Goal: Task Accomplishment & Management: Use online tool/utility

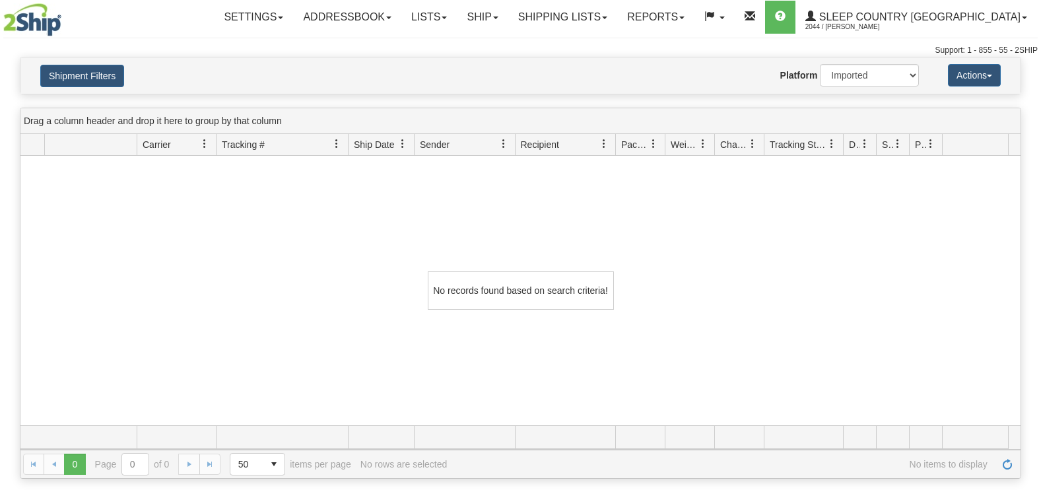
select select "1"
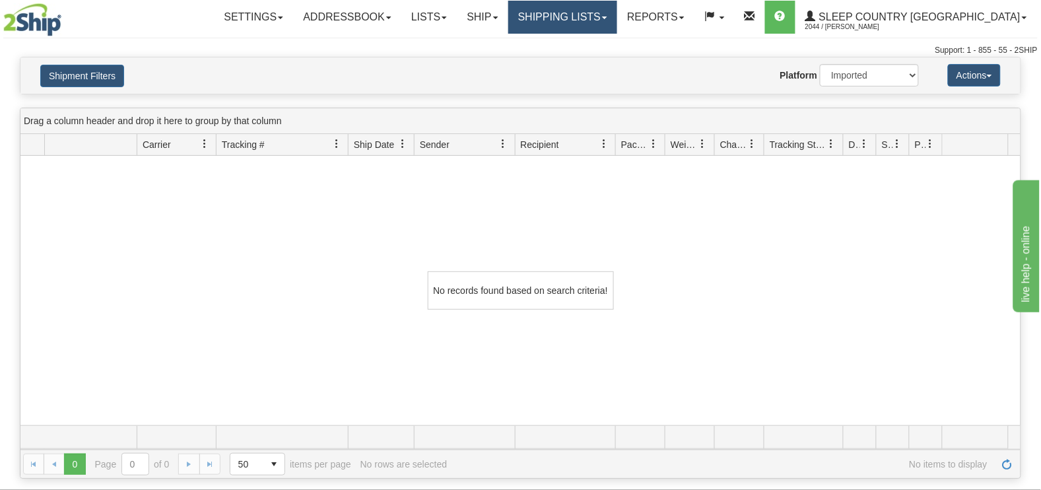
click at [607, 20] on link "Shipping lists" at bounding box center [562, 17] width 109 height 33
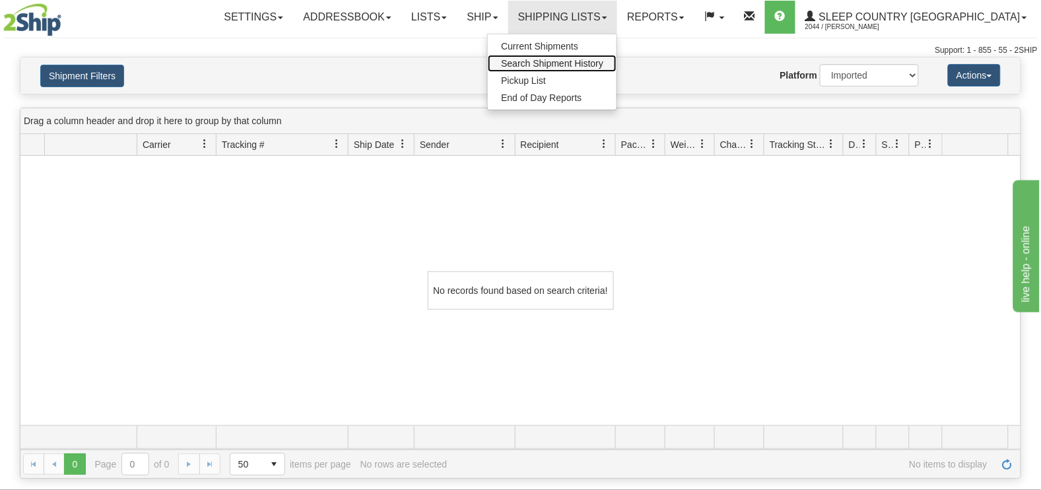
click at [603, 65] on span "Search Shipment History" at bounding box center [552, 63] width 102 height 11
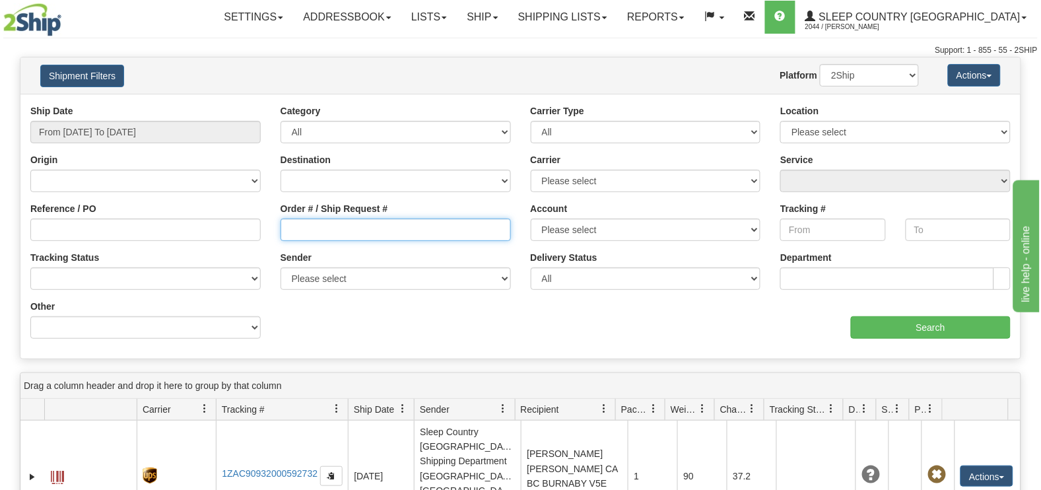
click at [370, 238] on input "Order # / Ship Request #" at bounding box center [396, 230] width 230 height 22
paste input "9000H897796"
type input "9000H897796"
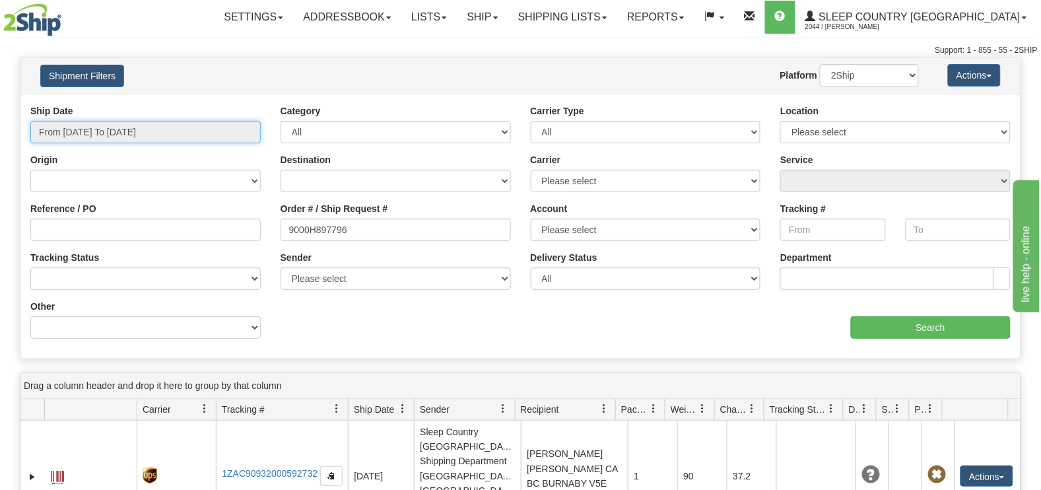
click at [178, 134] on input "From 08/27/2025 To 08/28/2025" at bounding box center [145, 132] width 230 height 22
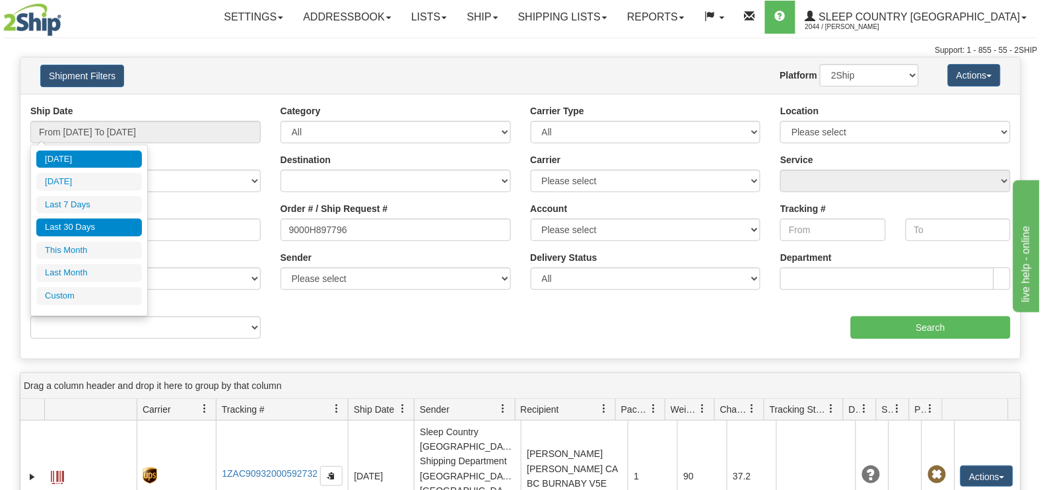
click at [76, 225] on li "Last 30 Days" at bounding box center [89, 228] width 106 height 18
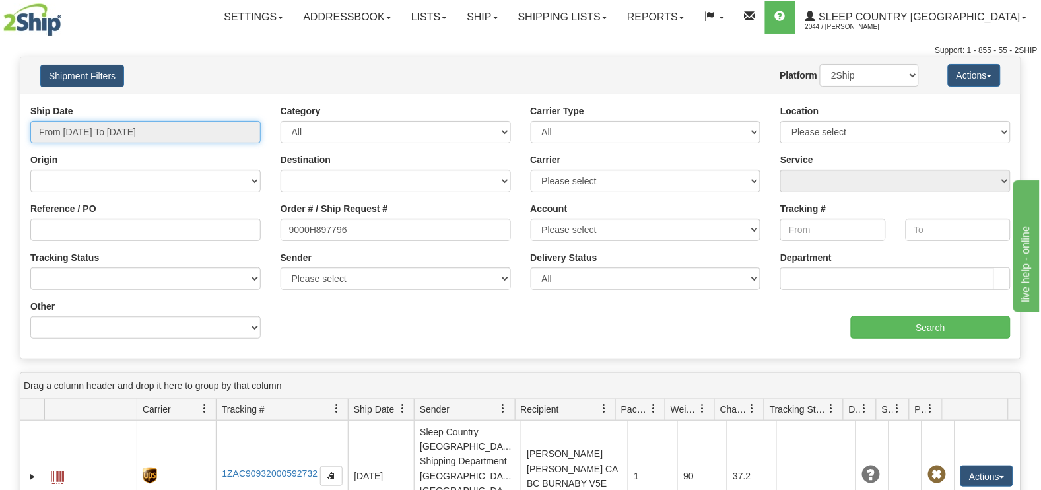
click at [88, 130] on input "From 07/30/2025 To 08/28/2025" at bounding box center [145, 132] width 230 height 22
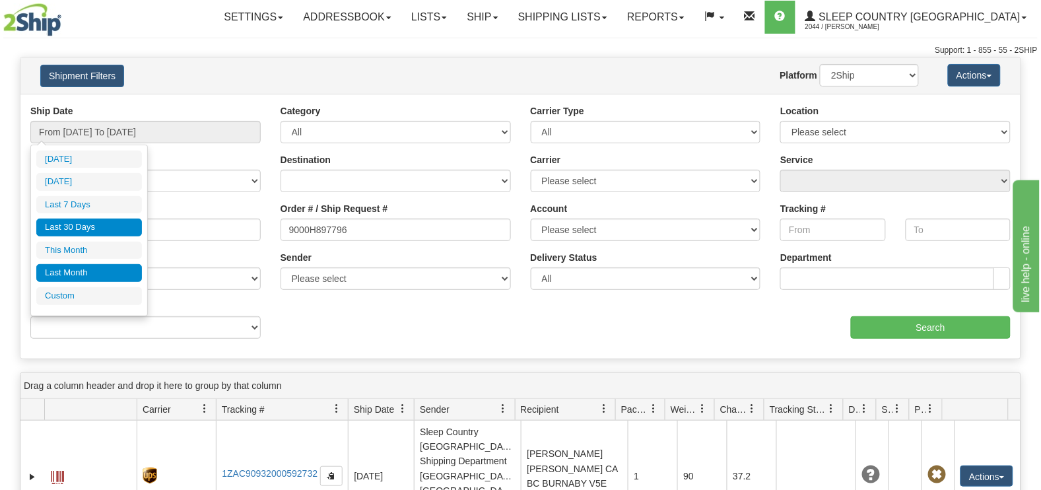
click at [64, 269] on li "Last Month" at bounding box center [89, 273] width 106 height 18
type input "From 07/01/2025 To 07/31/2025"
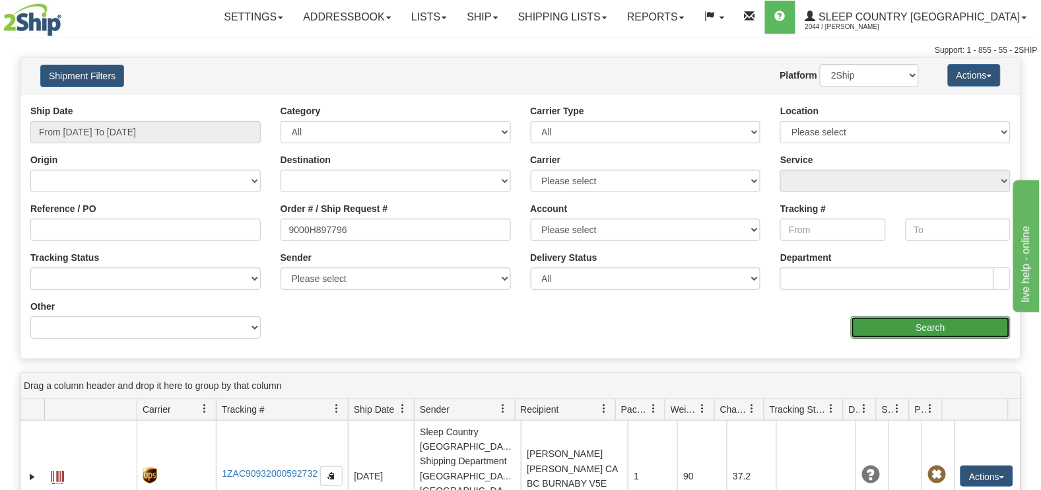
click at [894, 322] on input "Search" at bounding box center [931, 327] width 160 height 22
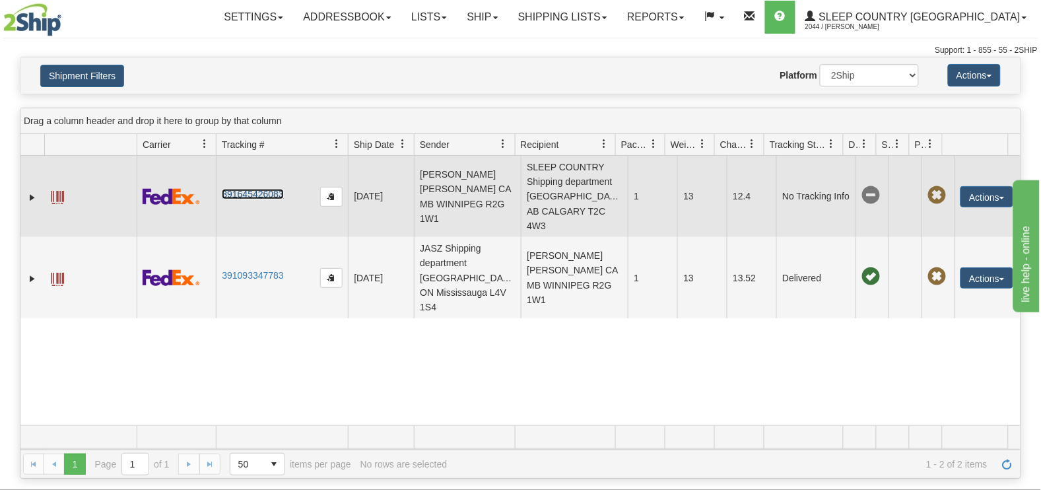
click at [256, 199] on link "391645426083" at bounding box center [252, 194] width 61 height 11
click at [982, 200] on button "Actions" at bounding box center [987, 196] width 53 height 21
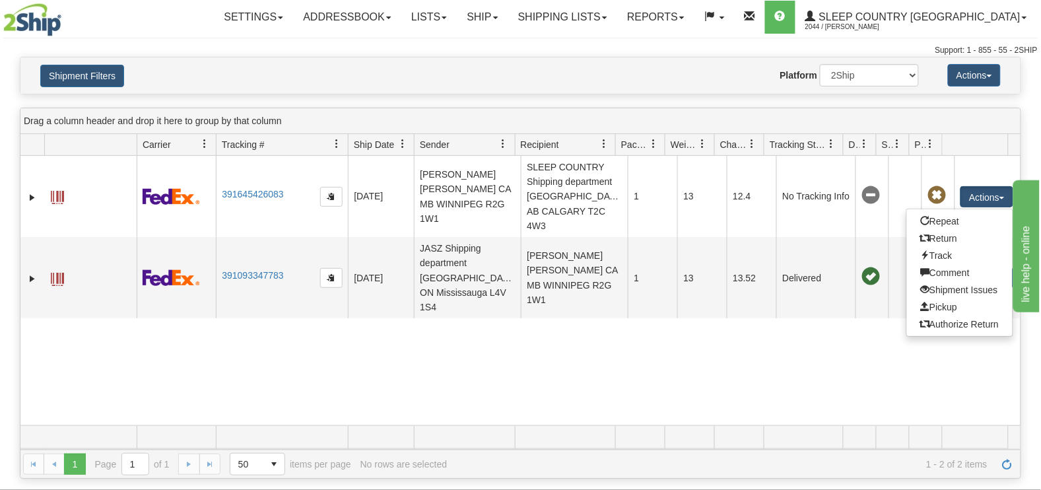
click at [648, 392] on div "31389384 2044 391645426083 07/31/2025 07/31/2025 08:26:21 PM AINSLIE GONCALVES …" at bounding box center [520, 290] width 1000 height 269
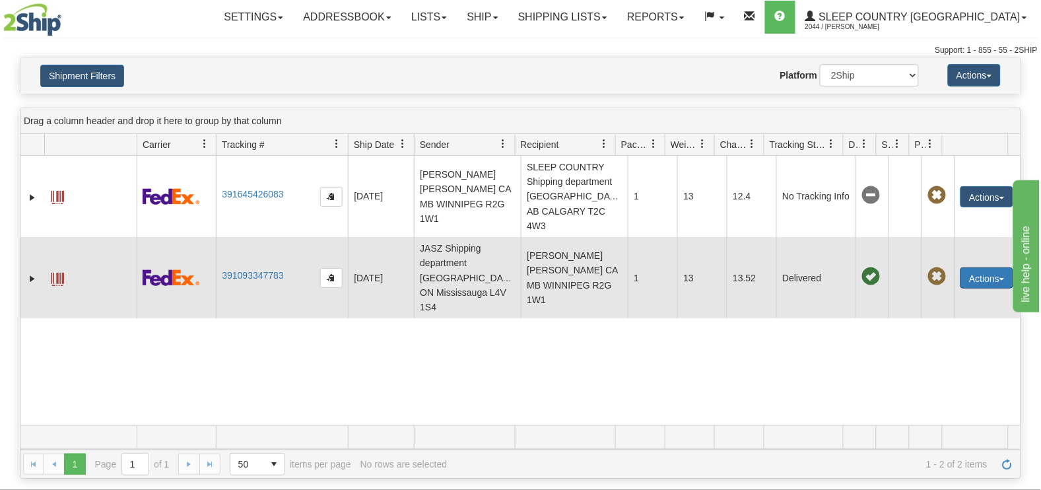
click at [965, 289] on button "Actions" at bounding box center [987, 277] width 53 height 21
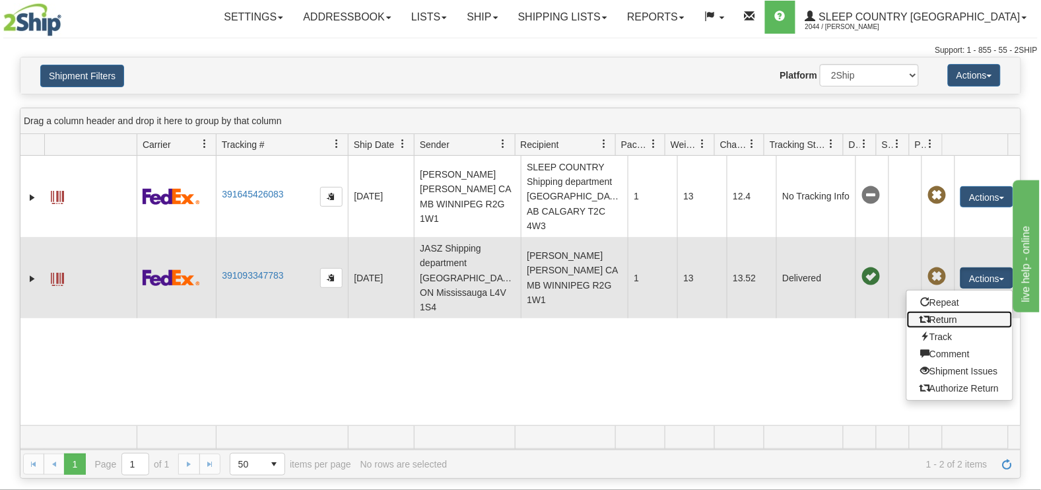
click at [942, 328] on link "Return" at bounding box center [960, 319] width 106 height 17
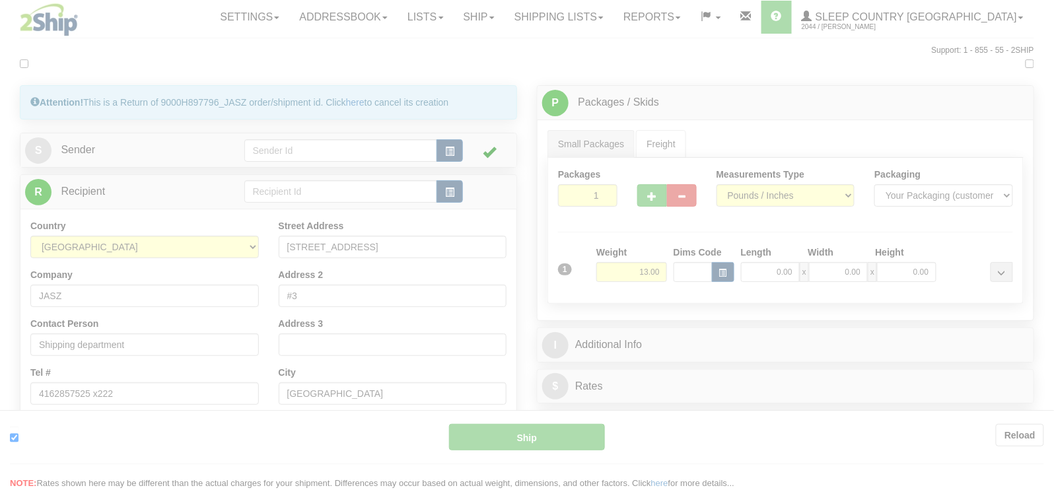
type input "92"
type input "11:35"
type input "16:00"
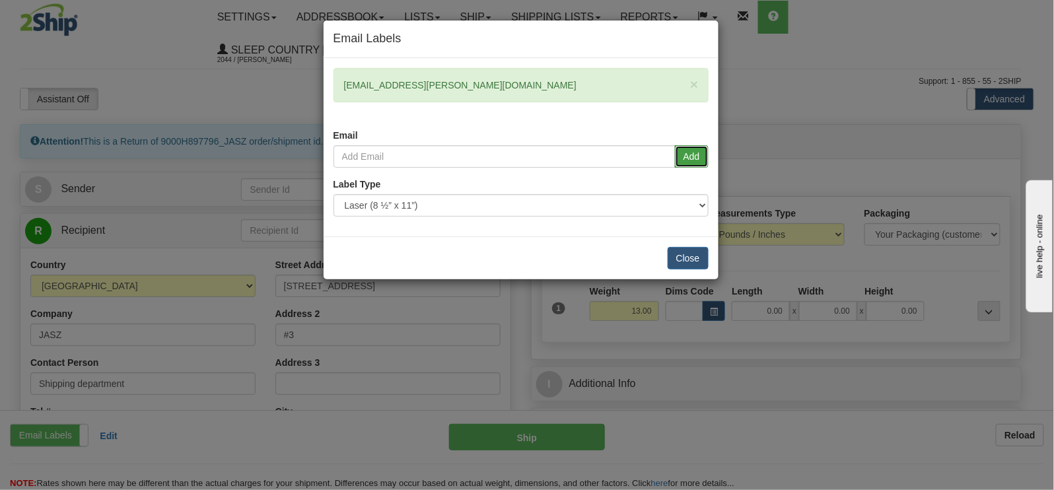
click at [695, 153] on button "Add" at bounding box center [692, 156] width 34 height 22
click at [679, 252] on button "Close" at bounding box center [688, 258] width 41 height 22
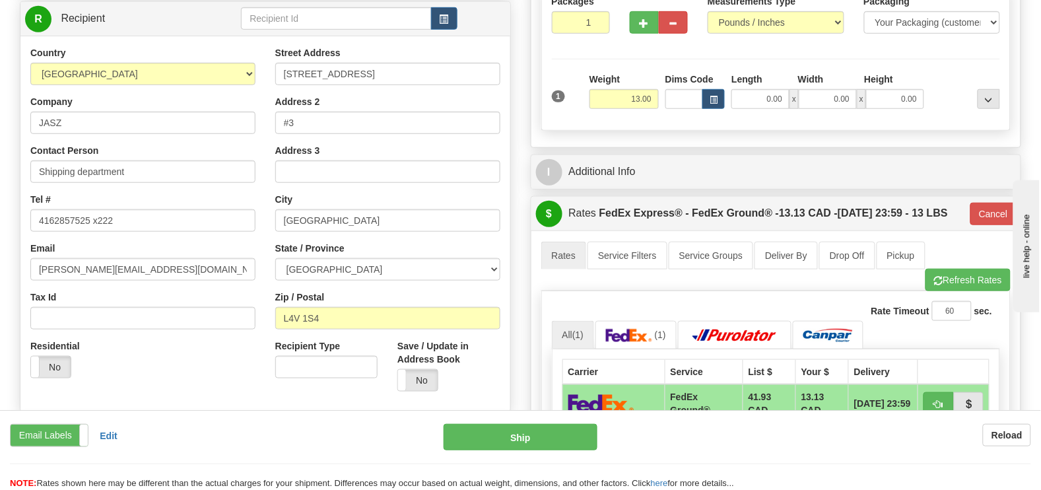
scroll to position [220, 0]
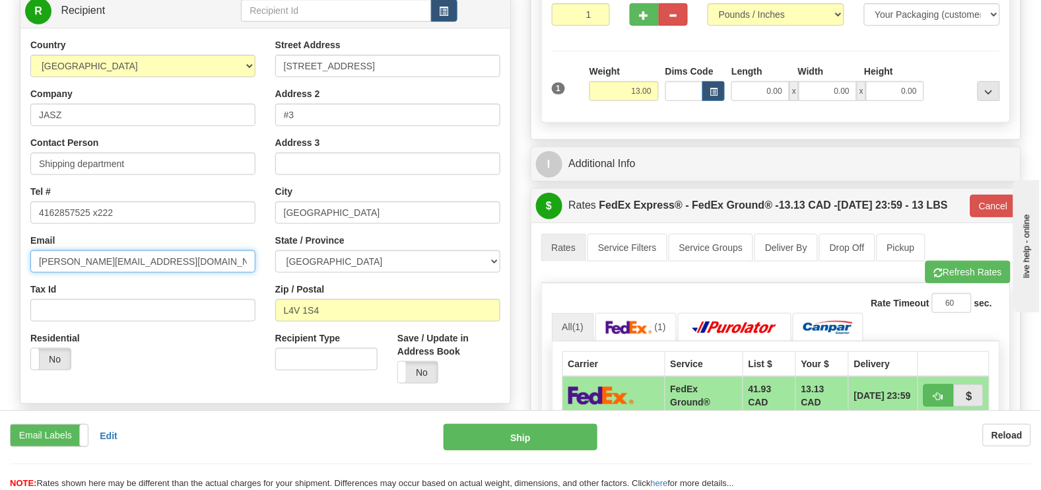
click at [193, 250] on input "danielle@jupiterindustries.com" at bounding box center [142, 261] width 225 height 22
drag, startPoint x: 198, startPoint y: 228, endPoint x: -123, endPoint y: 223, distance: 321.6
click at [0, 223] on html "Training Course Close Toggle navigation Settings Shipping Preferences New Sende…" at bounding box center [520, 25] width 1041 height 490
paste input "ainslie.janelle@gmail"
type input "ainslie.janelle@gmail.com"
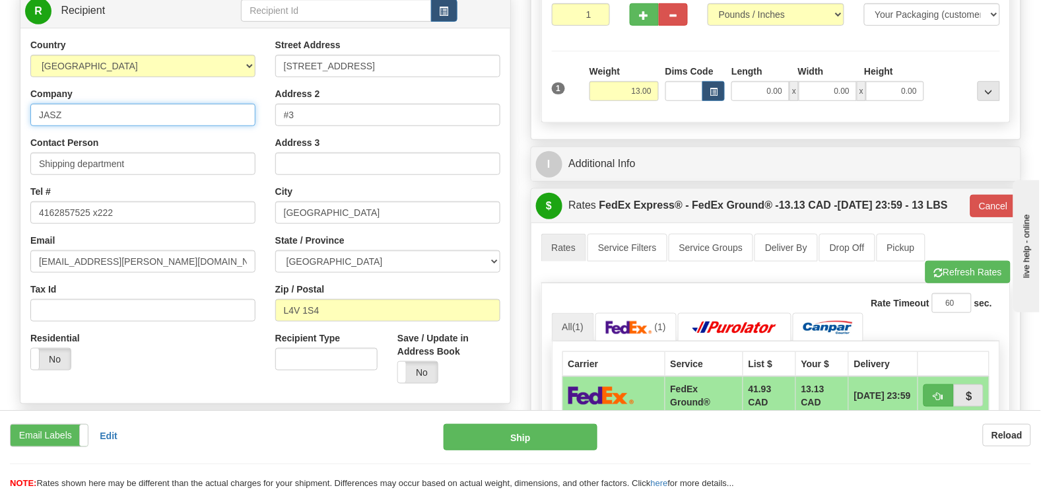
click at [132, 104] on input "JASZ" at bounding box center [142, 115] width 225 height 22
drag, startPoint x: 132, startPoint y: 87, endPoint x: -32, endPoint y: 83, distance: 164.5
click at [0, 83] on html "Training Course Close Toggle navigation Settings Shipping Preferences New Sende…" at bounding box center [520, 25] width 1041 height 490
type input "SLEEP COUNTRY"
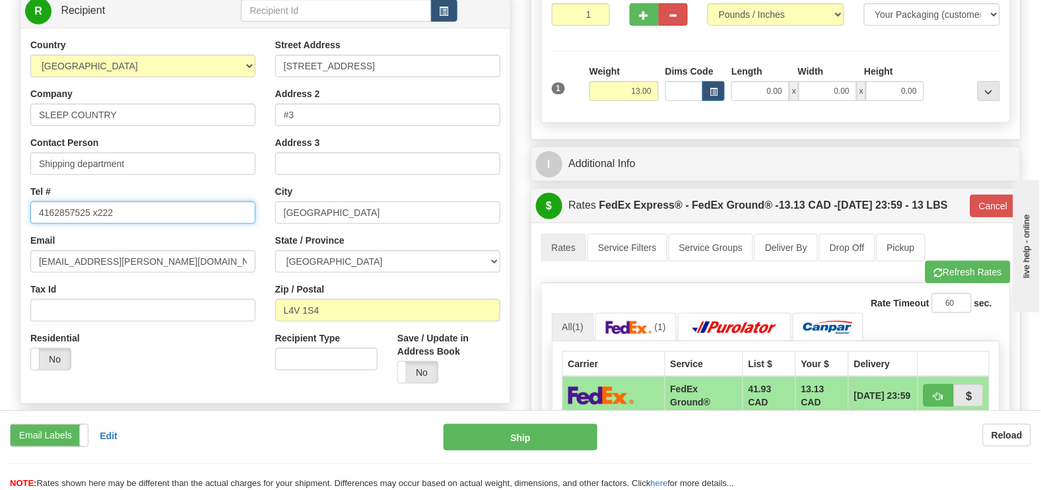
drag, startPoint x: 142, startPoint y: 179, endPoint x: -86, endPoint y: 184, distance: 227.8
click at [0, 184] on html "Training Course Close Toggle navigation Settings Shipping Preferences New Sende…" at bounding box center [520, 25] width 1041 height 490
type input "18887533788"
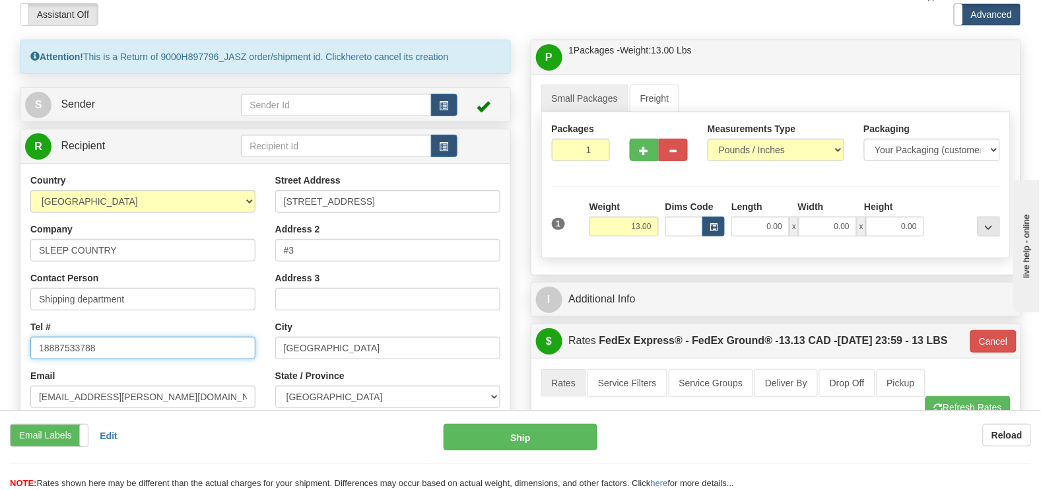
scroll to position [73, 0]
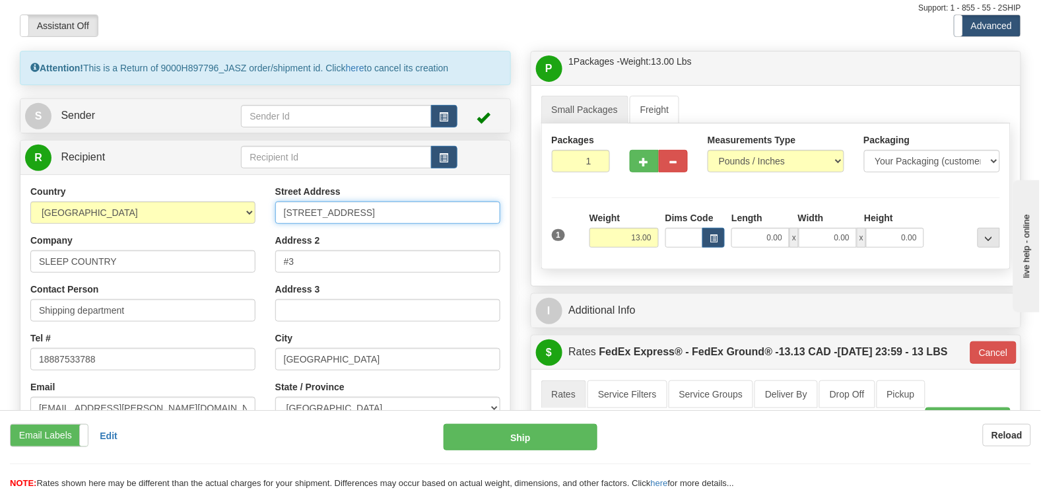
drag, startPoint x: 390, startPoint y: 180, endPoint x: 158, endPoint y: 180, distance: 231.1
click at [158, 185] on div "Country AFGHANISTAN ALAND ISLANDS ALBANIA ALGERIA AMERICAN SAMOA ANDORRA ANGOLA…" at bounding box center [265, 362] width 490 height 355
type input "11 DUFFERIN PL SE"
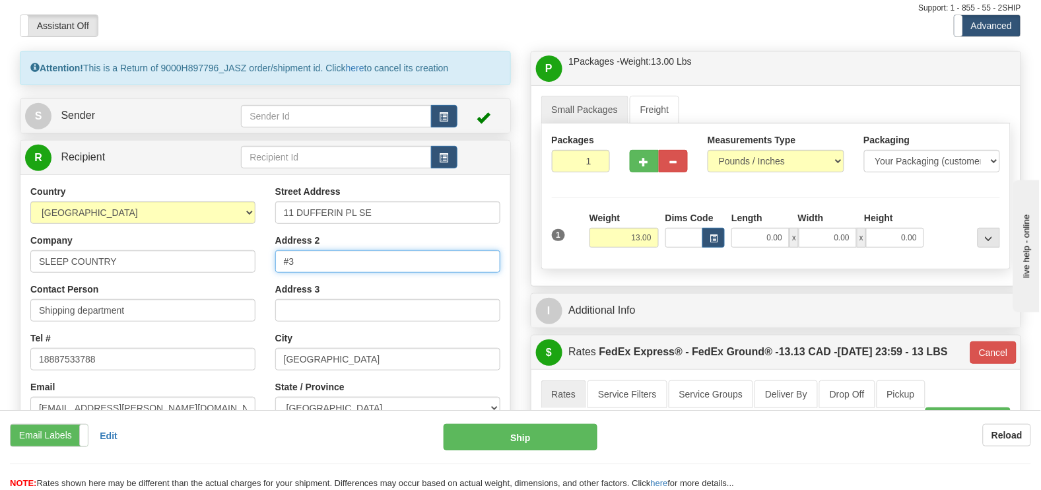
drag, startPoint x: 321, startPoint y: 234, endPoint x: 279, endPoint y: 234, distance: 42.3
click at [279, 250] on input "#3" at bounding box center [387, 261] width 225 height 22
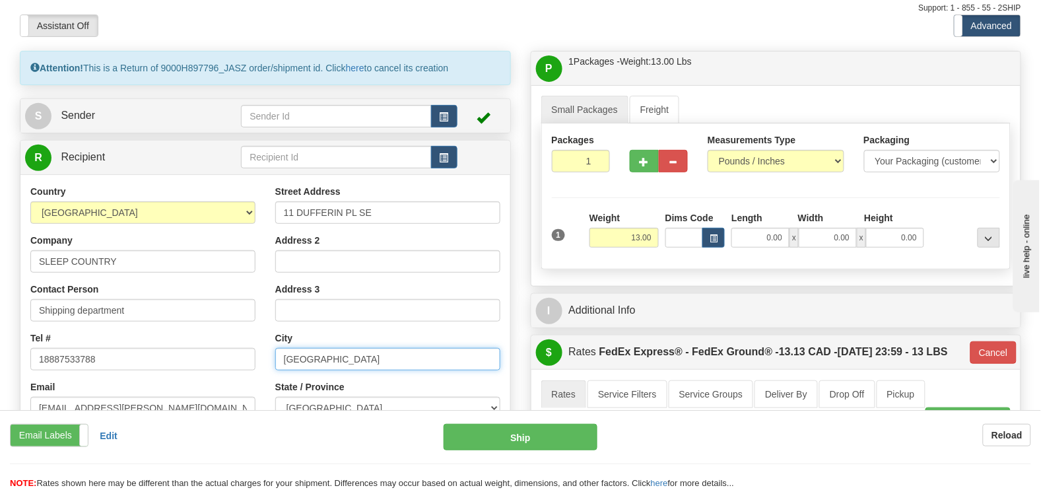
drag, startPoint x: 351, startPoint y: 332, endPoint x: 231, endPoint y: 328, distance: 120.2
click at [231, 328] on div "Country AFGHANISTAN ALAND ISLANDS ALBANIA ALGERIA AMERICAN SAMOA ANDORRA ANGOLA…" at bounding box center [265, 362] width 490 height 355
click at [283, 443] on div "Email Labels Email Labels Edit Reload" at bounding box center [217, 435] width 414 height 22
drag, startPoint x: 368, startPoint y: 328, endPoint x: 205, endPoint y: 325, distance: 163.1
click at [205, 325] on div "Country AFGHANISTAN ALAND ISLANDS ALBANIA ALGERIA AMERICAN SAMOA ANDORRA ANGOLA…" at bounding box center [265, 362] width 490 height 355
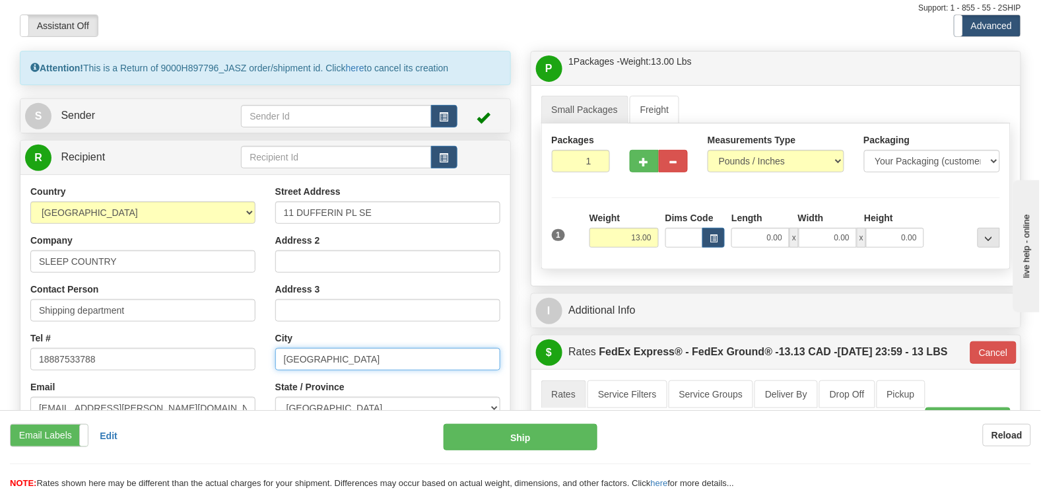
paste input "CALGARY"
type input "CALGARY"
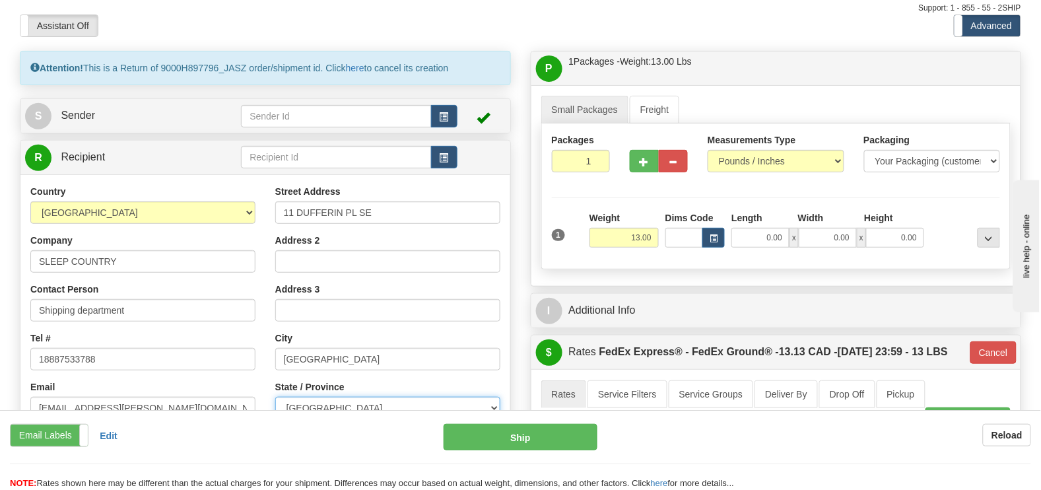
click at [341, 397] on select "ALBERTA BRITISH COLUMBIA MANITOBA NEW BRUNSWICK NEWFOUNDLAND NOVA SCOTIA NUNAVU…" at bounding box center [387, 408] width 225 height 22
select select "AB"
click at [275, 397] on select "ALBERTA BRITISH COLUMBIA MANITOBA NEW BRUNSWICK NEWFOUNDLAND NOVA SCOTIA NUNAVU…" at bounding box center [387, 408] width 225 height 22
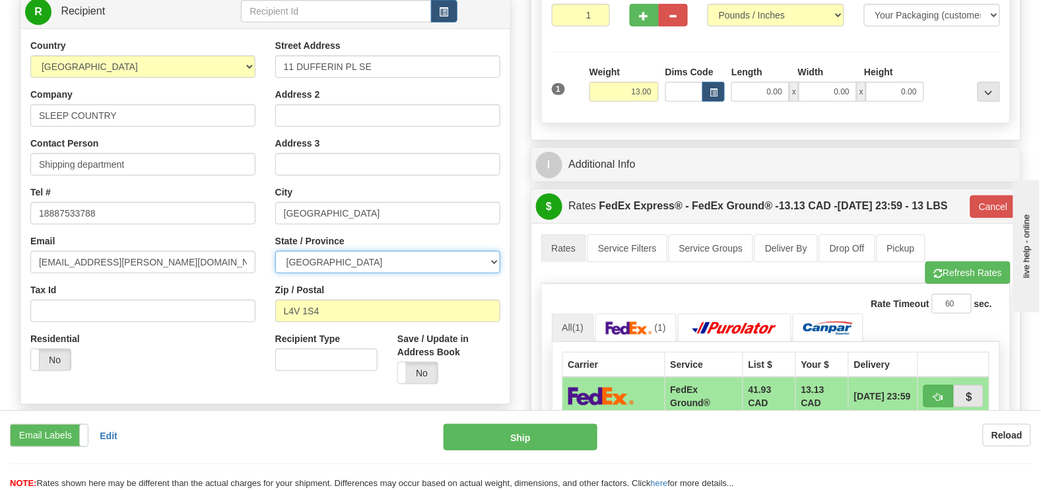
scroll to position [220, 0]
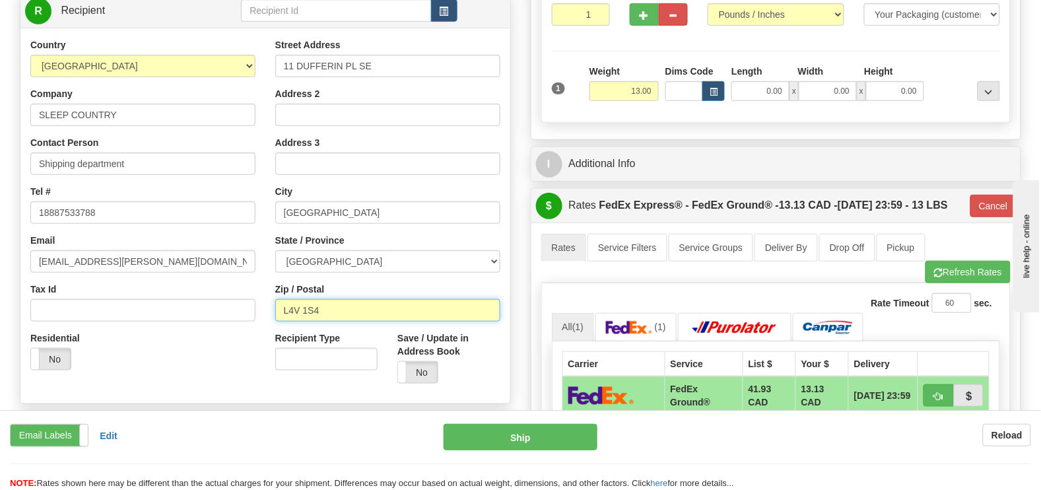
drag, startPoint x: 347, startPoint y: 281, endPoint x: 255, endPoint y: 280, distance: 91.8
click at [257, 280] on div "Country AFGHANISTAN ALAND ISLANDS ALBANIA ALGERIA AMERICAN SAMOA ANDORRA ANGOLA…" at bounding box center [265, 215] width 490 height 355
paste input "T2C 4W3"
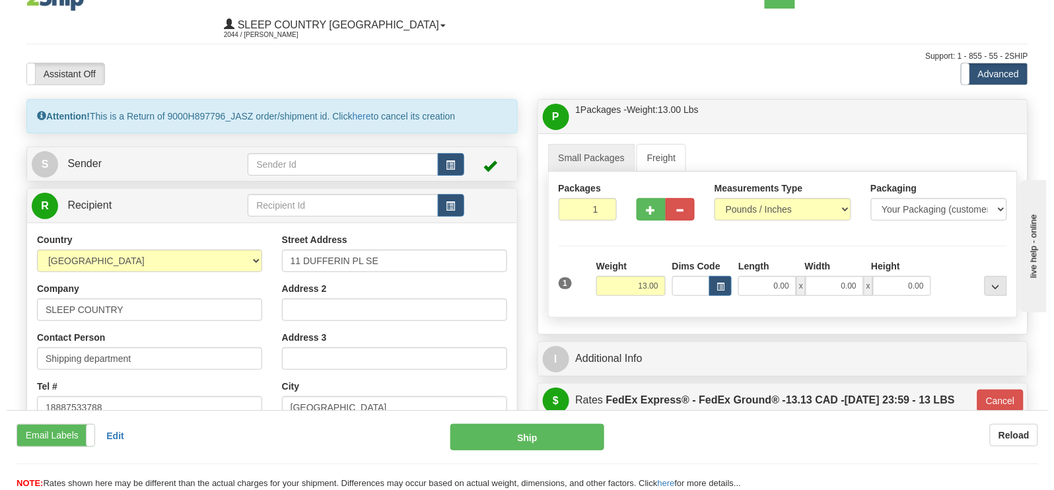
scroll to position [0, 0]
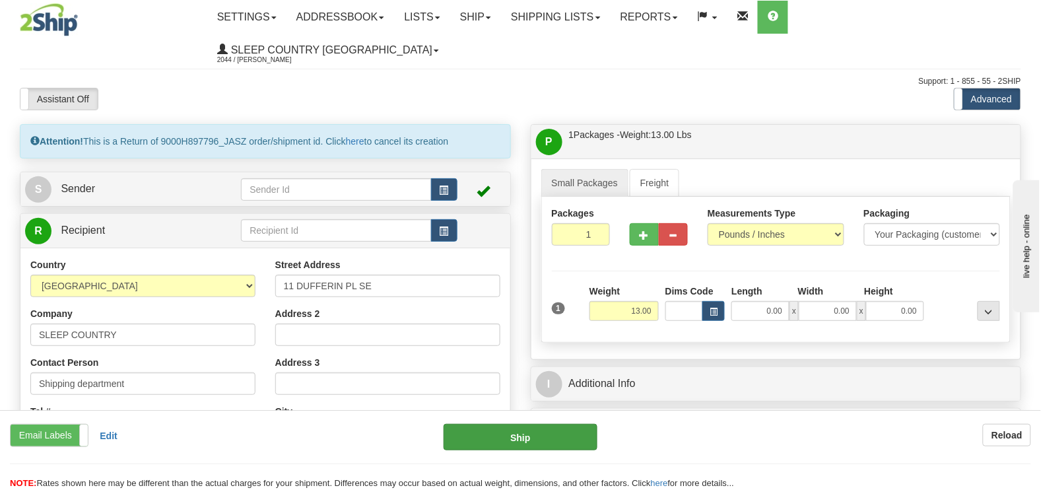
type input "T2C 4W3"
click at [490, 434] on button "Ship" at bounding box center [521, 437] width 154 height 26
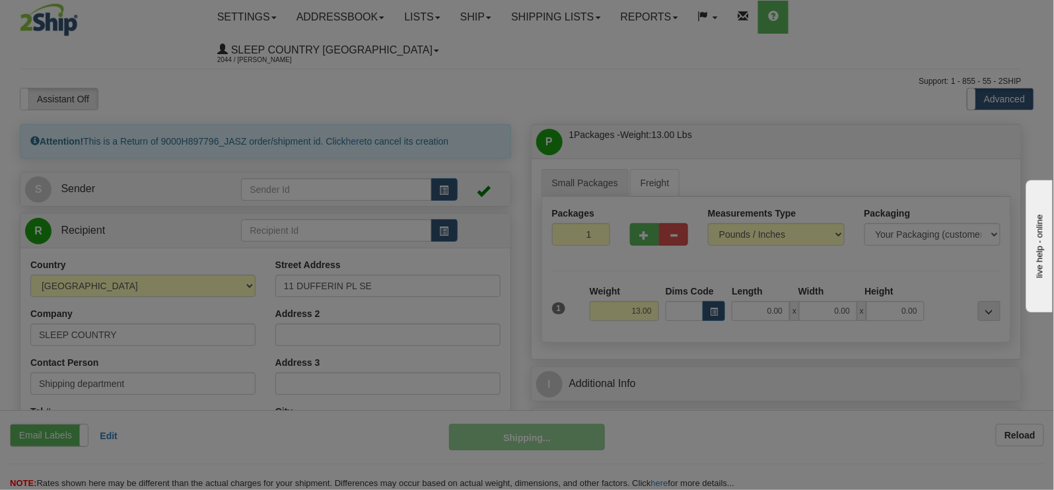
type input "92"
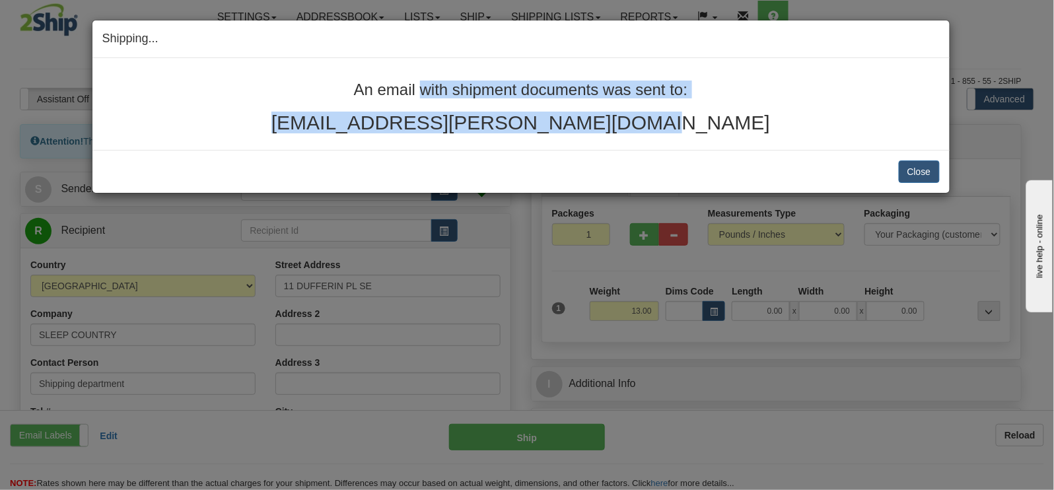
drag, startPoint x: 656, startPoint y: 127, endPoint x: 348, endPoint y: 91, distance: 310.5
click at [348, 91] on div "An email with shipment documents was sent to: ainslie.janelle@gmail.com" at bounding box center [520, 107] width 837 height 52
copy div "An email with shipment documents was sent to: ainslie.janelle@gmail.com"
click at [928, 172] on button "Close" at bounding box center [919, 171] width 41 height 22
